Goal: Information Seeking & Learning: Learn about a topic

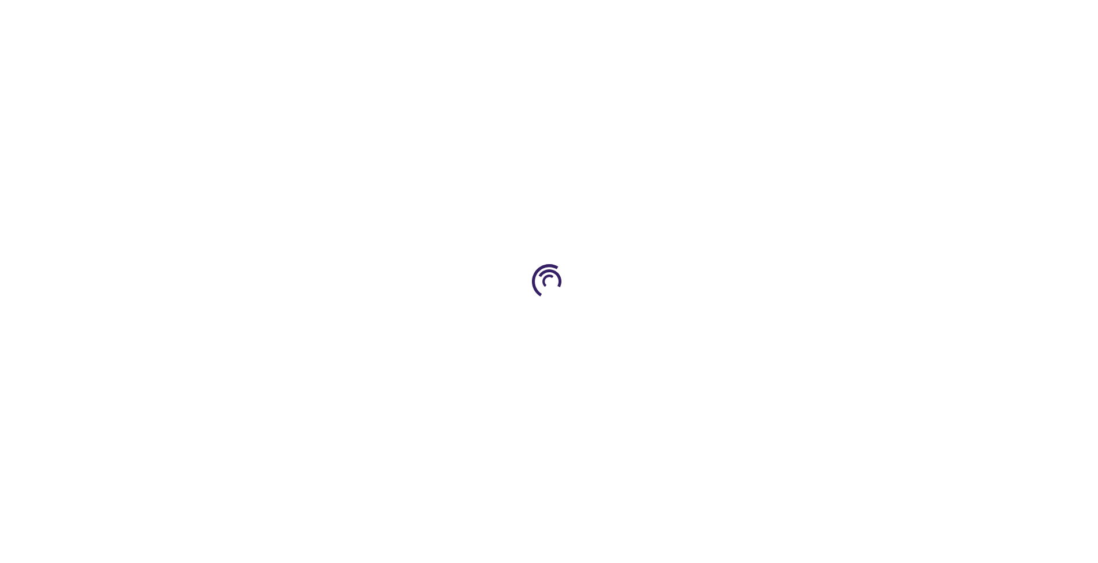
type input "0"
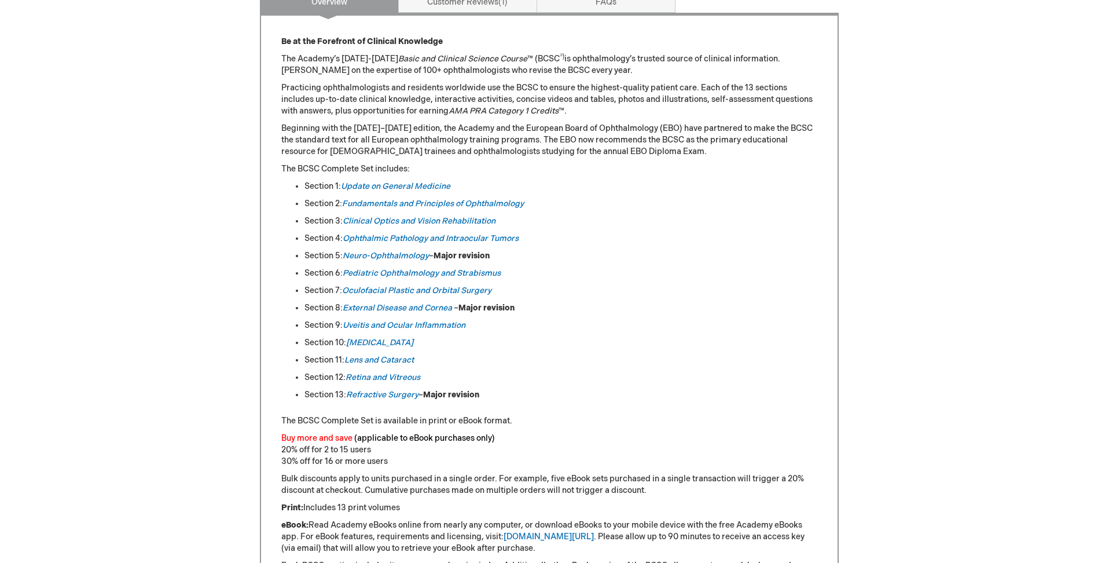
scroll to position [521, 0]
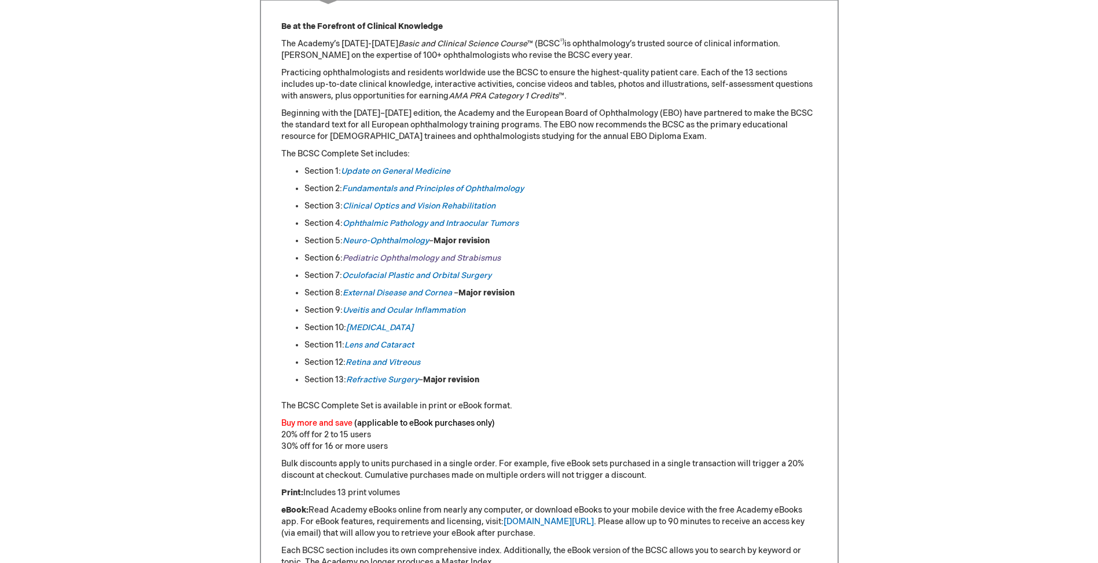
click at [415, 256] on link "Pediatric Ophthalmology and Strabismus" at bounding box center [422, 258] width 158 height 10
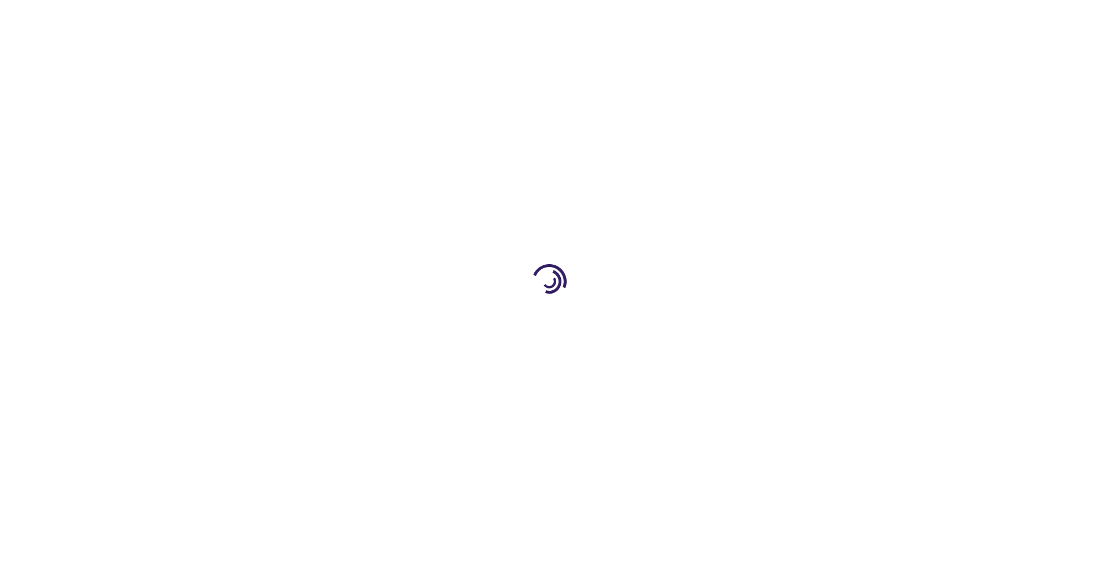
type input "0"
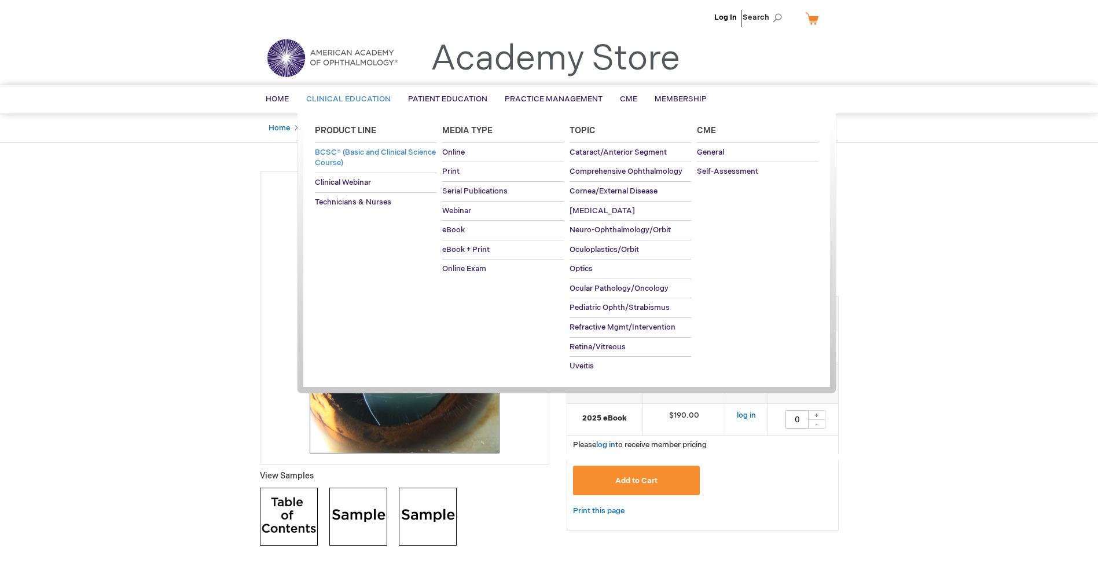
click at [358, 155] on span "BCSC® (Basic and Clinical Science Course)" at bounding box center [375, 158] width 121 height 20
